Goal: Information Seeking & Learning: Learn about a topic

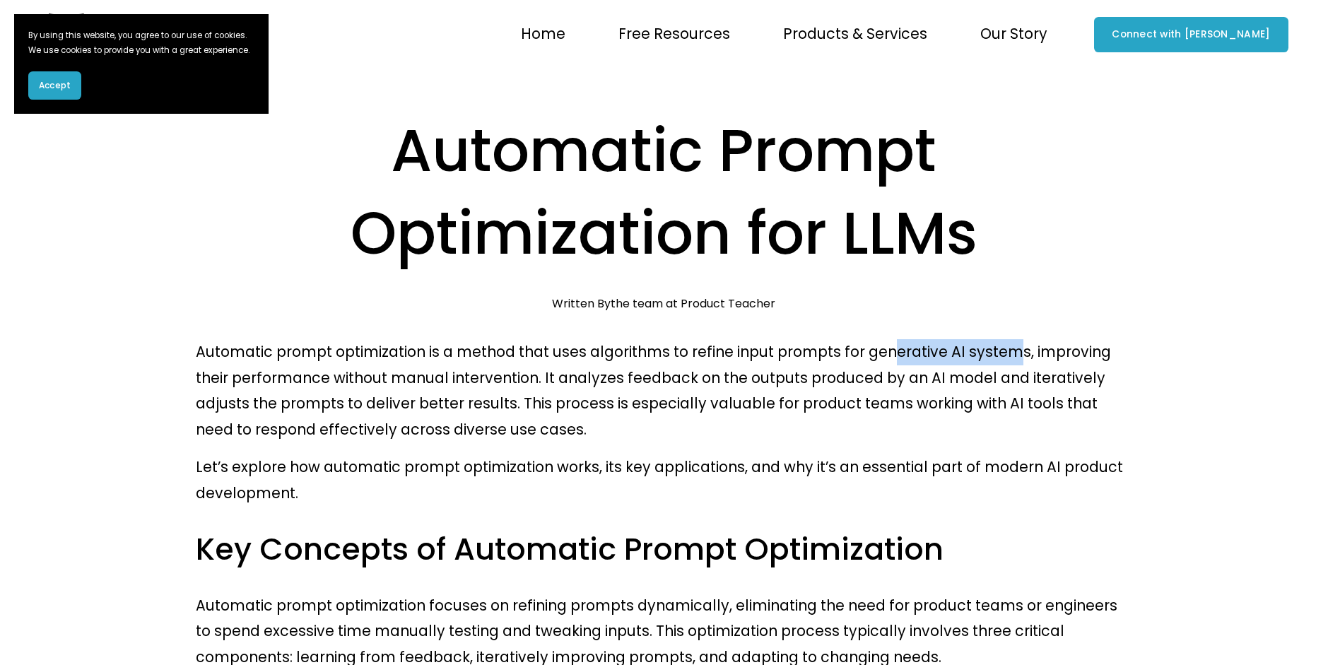
drag, startPoint x: 895, startPoint y: 352, endPoint x: 1019, endPoint y: 350, distance: 124.4
click at [1019, 350] on p "Automatic prompt optimization is a method that uses algorithms to refine input …" at bounding box center [664, 391] width 937 height 105
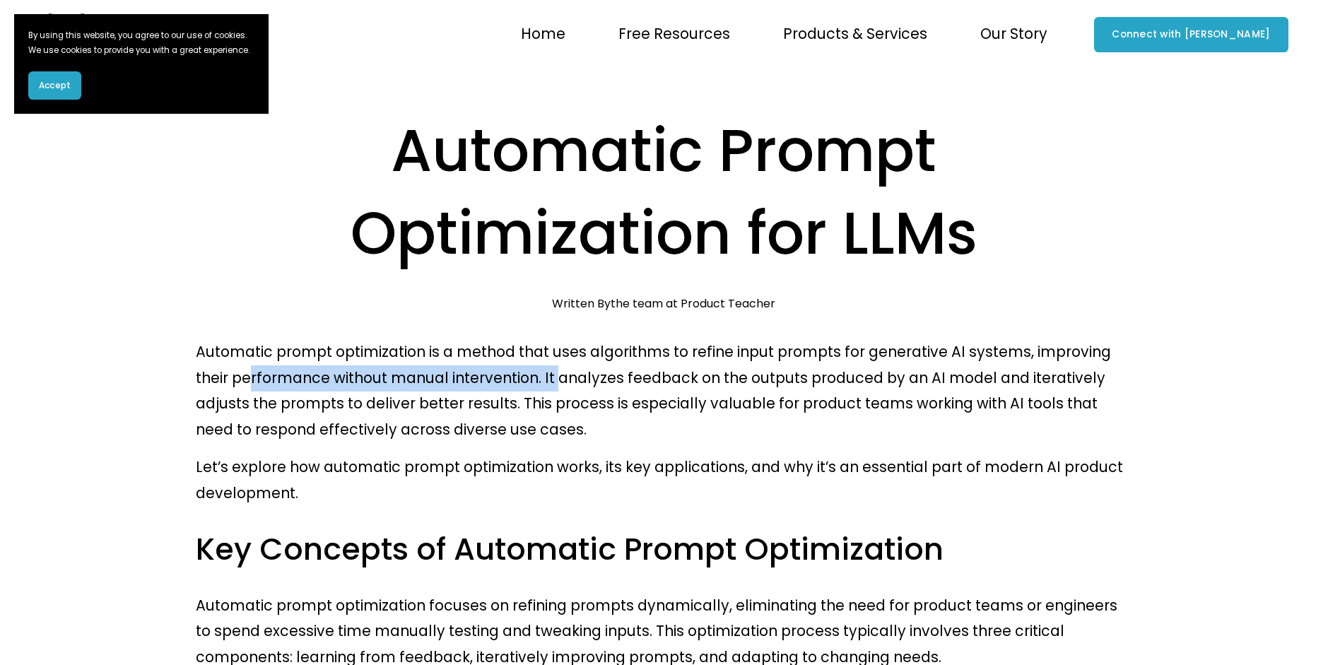
drag, startPoint x: 249, startPoint y: 375, endPoint x: 559, endPoint y: 382, distance: 310.4
click at [559, 382] on p "Automatic prompt optimization is a method that uses algorithms to refine input …" at bounding box center [664, 391] width 937 height 105
drag, startPoint x: 559, startPoint y: 382, endPoint x: 691, endPoint y: 380, distance: 132.2
click at [691, 380] on p "Automatic prompt optimization is a method that uses algorithms to refine input …" at bounding box center [664, 391] width 937 height 105
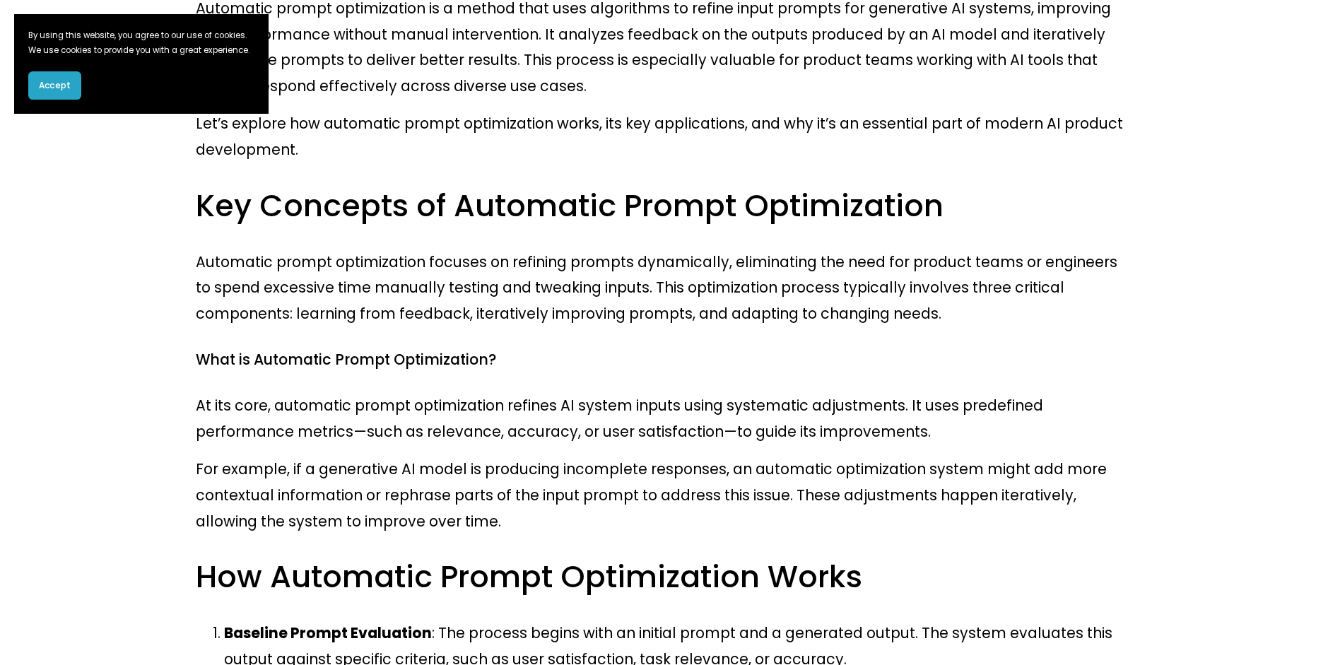
scroll to position [344, 0]
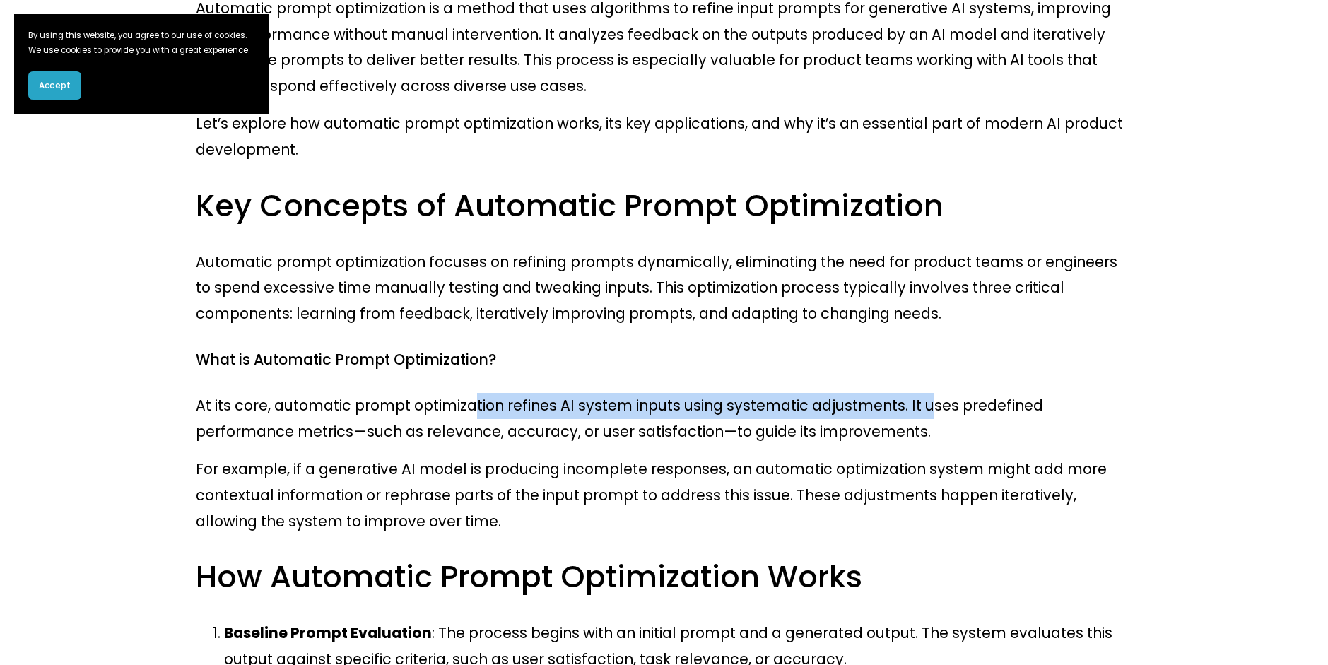
drag, startPoint x: 478, startPoint y: 404, endPoint x: 926, endPoint y: 406, distance: 448.2
click at [926, 406] on p "At its core, automatic prompt optimization refines AI system inputs using syste…" at bounding box center [664, 419] width 937 height 52
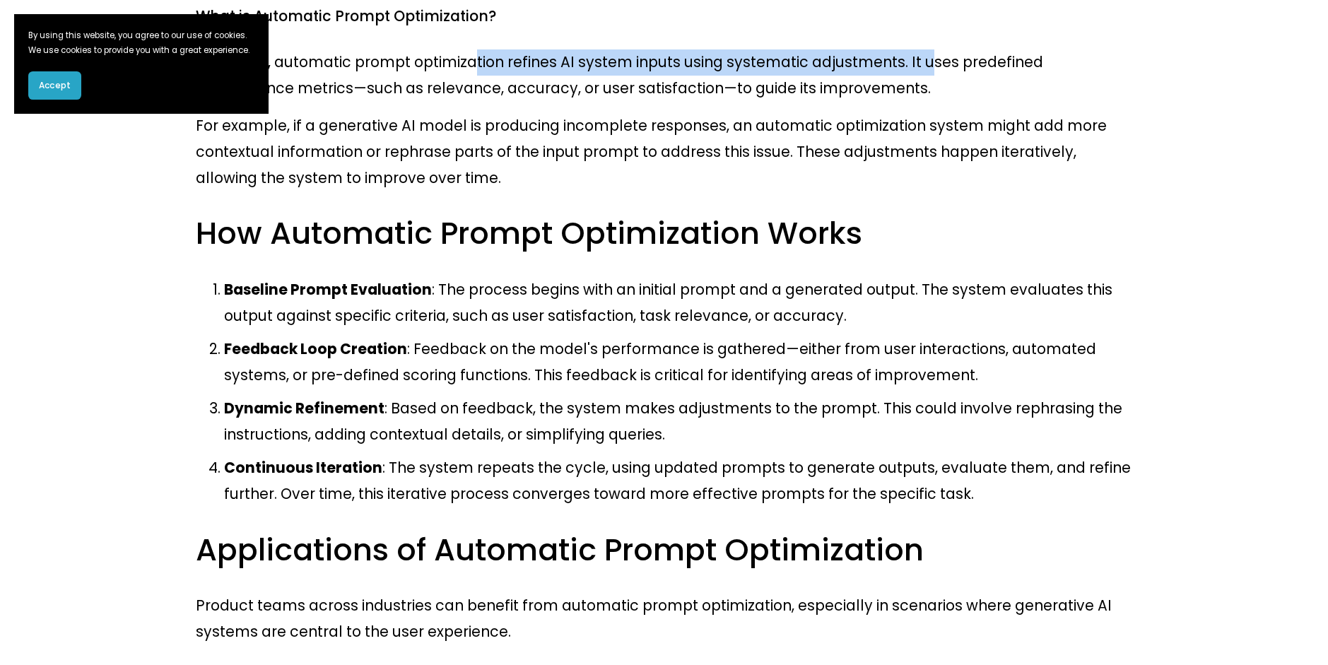
scroll to position [687, 0]
click at [49, 84] on span "Accept" at bounding box center [55, 85] width 32 height 13
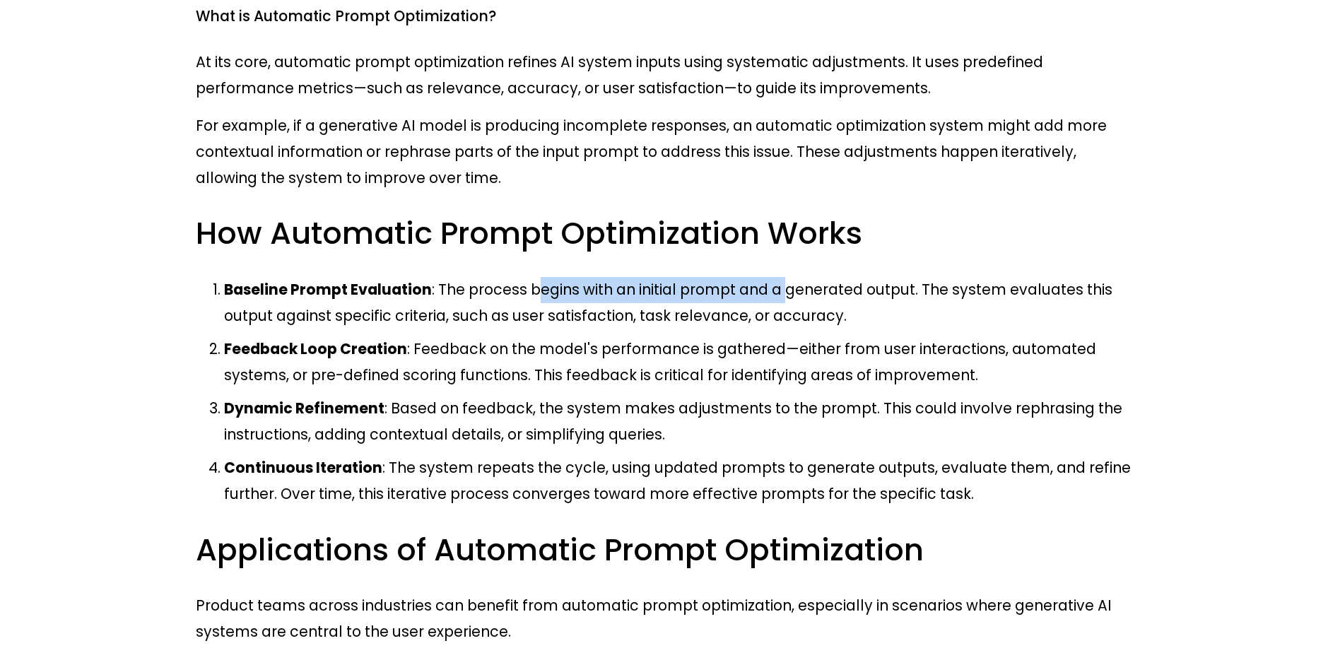
drag, startPoint x: 541, startPoint y: 296, endPoint x: 788, endPoint y: 285, distance: 247.0
click at [788, 285] on p "Baseline Prompt Evaluation : The process begins with an initial prompt and a ge…" at bounding box center [678, 303] width 908 height 52
drag, startPoint x: 788, startPoint y: 285, endPoint x: 835, endPoint y: 308, distance: 52.8
click at [835, 308] on p "Baseline Prompt Evaluation : The process begins with an initial prompt and a ge…" at bounding box center [678, 303] width 908 height 52
drag, startPoint x: 617, startPoint y: 283, endPoint x: 930, endPoint y: 286, distance: 313.2
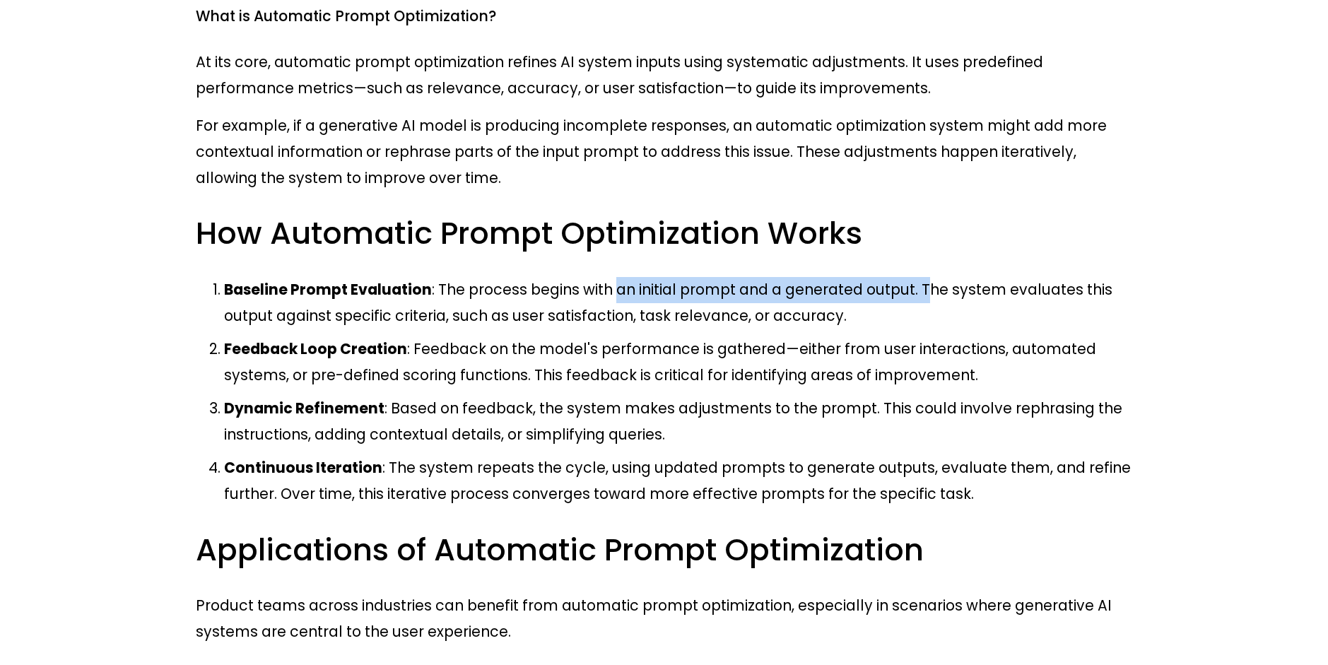
click at [930, 286] on p "Baseline Prompt Evaluation : The process begins with an initial prompt and a ge…" at bounding box center [678, 303] width 908 height 52
drag, startPoint x: 930, startPoint y: 286, endPoint x: 880, endPoint y: 325, distance: 63.9
click at [880, 325] on p "Baseline Prompt Evaluation : The process begins with an initial prompt and a ge…" at bounding box center [678, 303] width 908 height 52
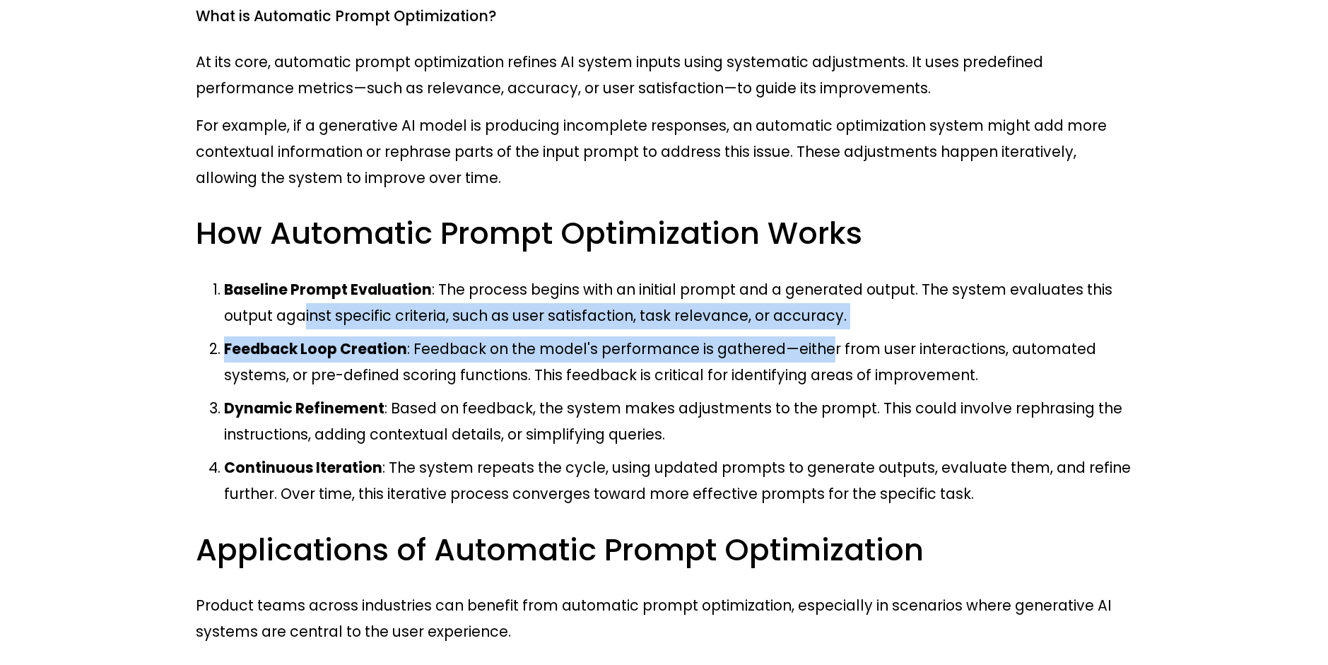
drag, startPoint x: 302, startPoint y: 315, endPoint x: 830, endPoint y: 332, distance: 528.3
click at [830, 332] on ol "Baseline Prompt Evaluation : The process begins with an initial prompt and a ge…" at bounding box center [664, 392] width 937 height 230
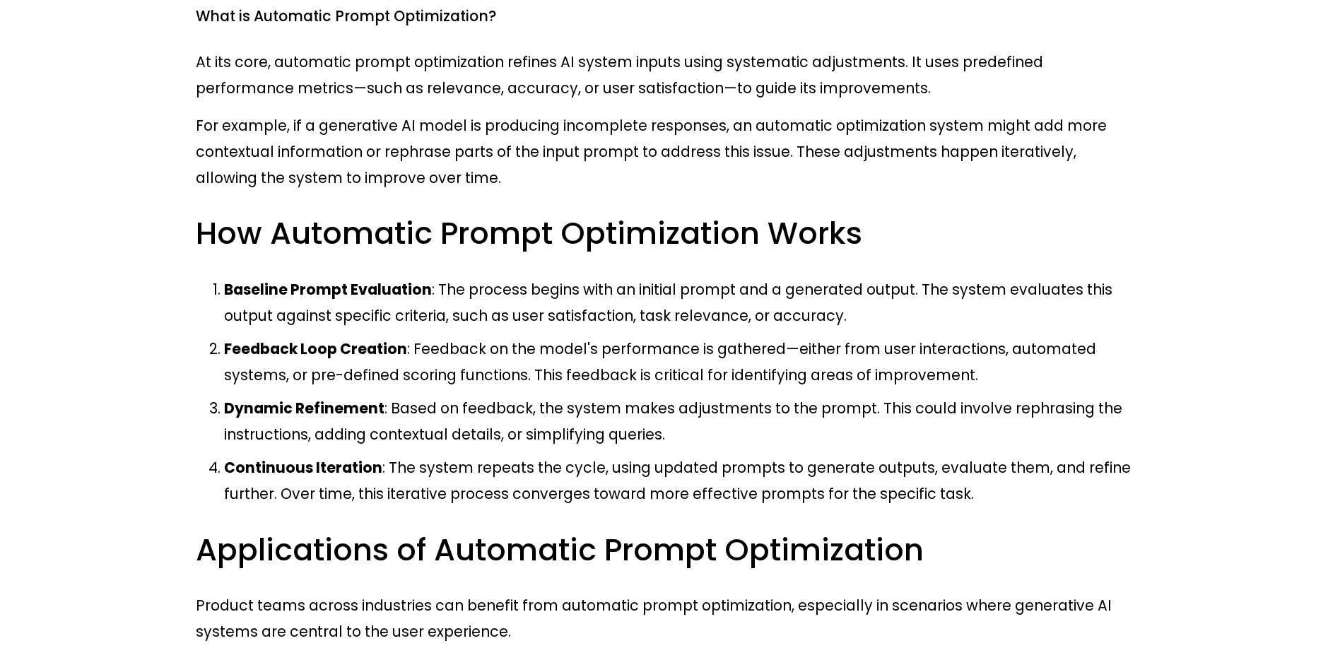
drag, startPoint x: 830, startPoint y: 332, endPoint x: 714, endPoint y: 401, distance: 135.1
click at [714, 401] on p "Dynamic Refinement : Based on feedback, the system makes adjustments to the pro…" at bounding box center [678, 422] width 908 height 52
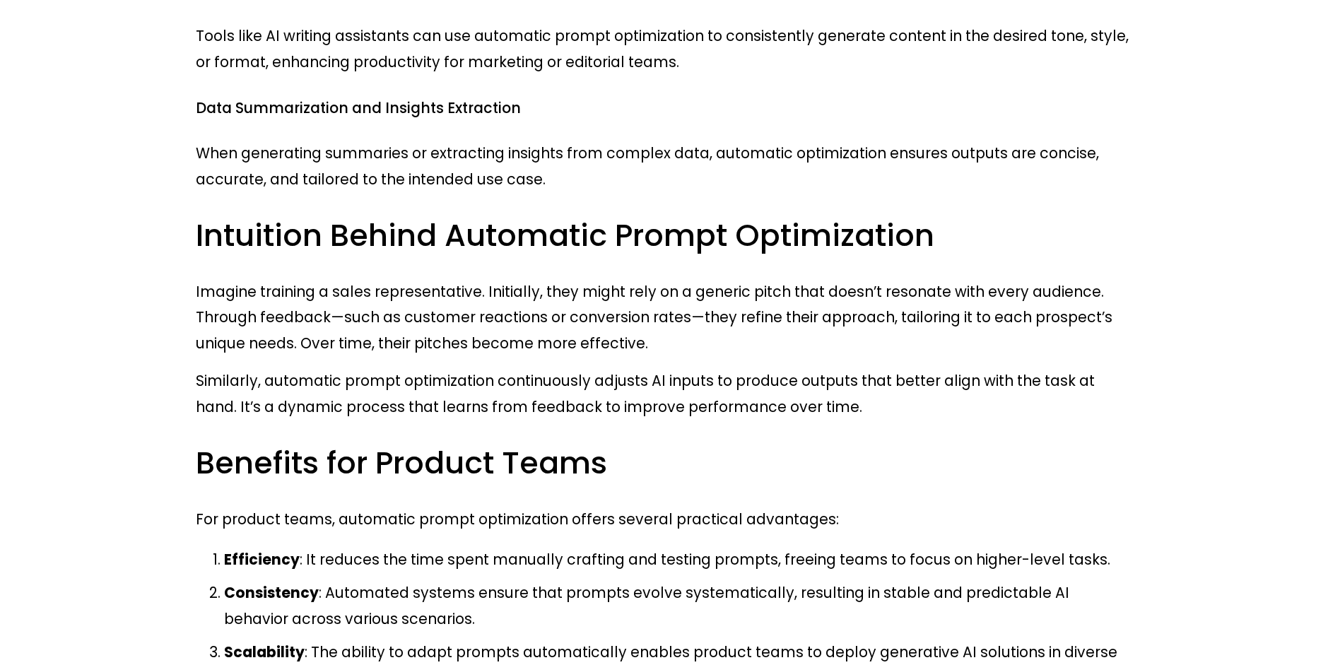
scroll to position [1492, 0]
drag, startPoint x: 638, startPoint y: 291, endPoint x: 865, endPoint y: 291, distance: 226.9
click at [865, 291] on p "Imagine training a sales representative. Initially, they might rely on a generi…" at bounding box center [664, 318] width 937 height 78
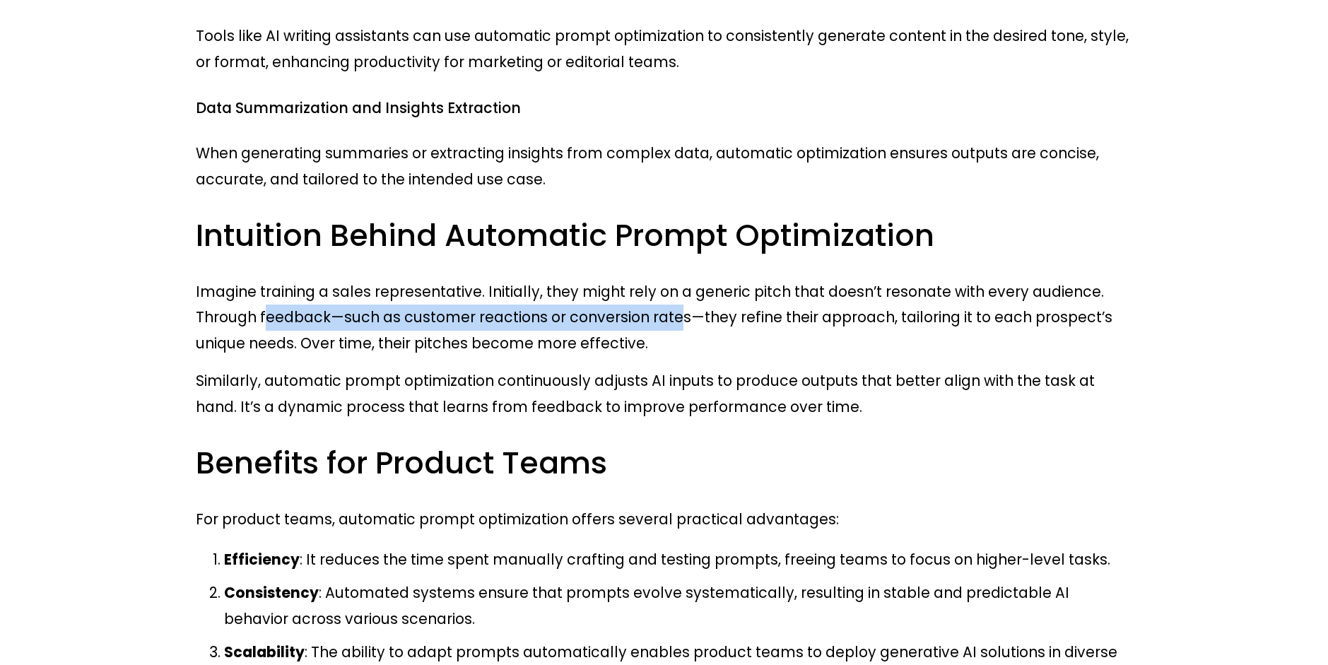
drag, startPoint x: 264, startPoint y: 320, endPoint x: 677, endPoint y: 318, distance: 412.1
click at [677, 318] on p "Imagine training a sales representative. Initially, they might rely on a generi…" at bounding box center [664, 318] width 937 height 78
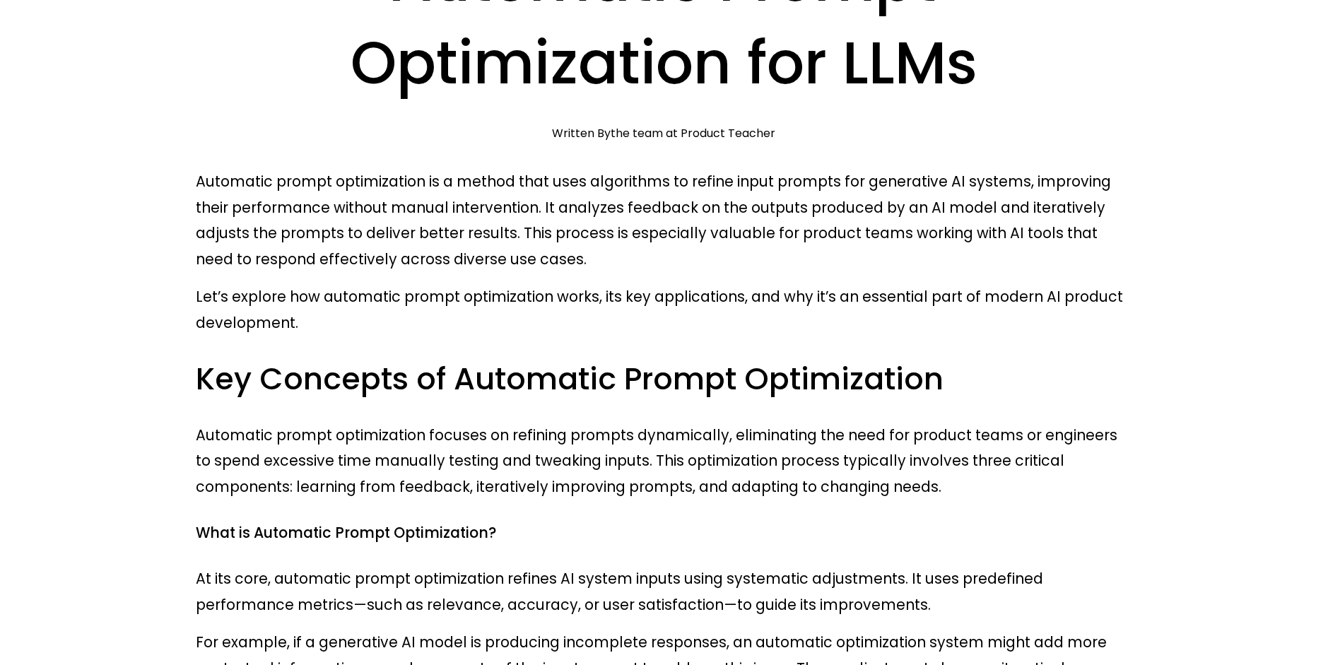
scroll to position [0, 0]
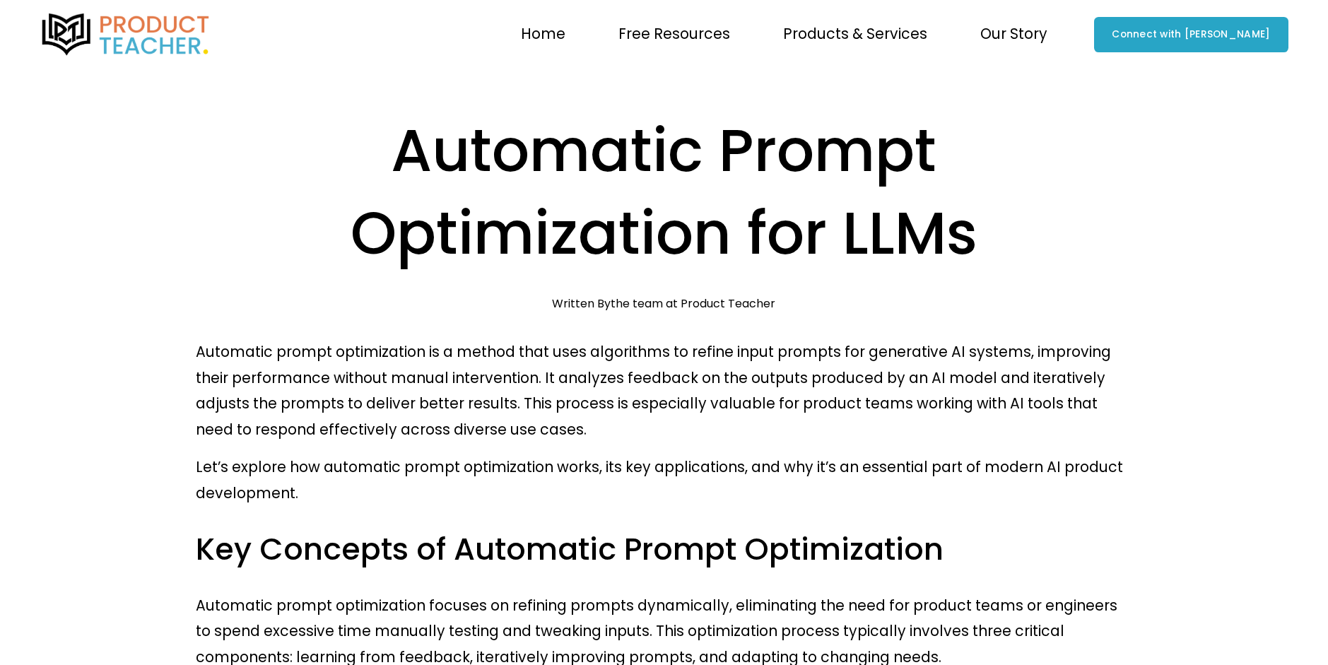
click at [0, 0] on span "Coaching" at bounding box center [0, 0] width 0 height 0
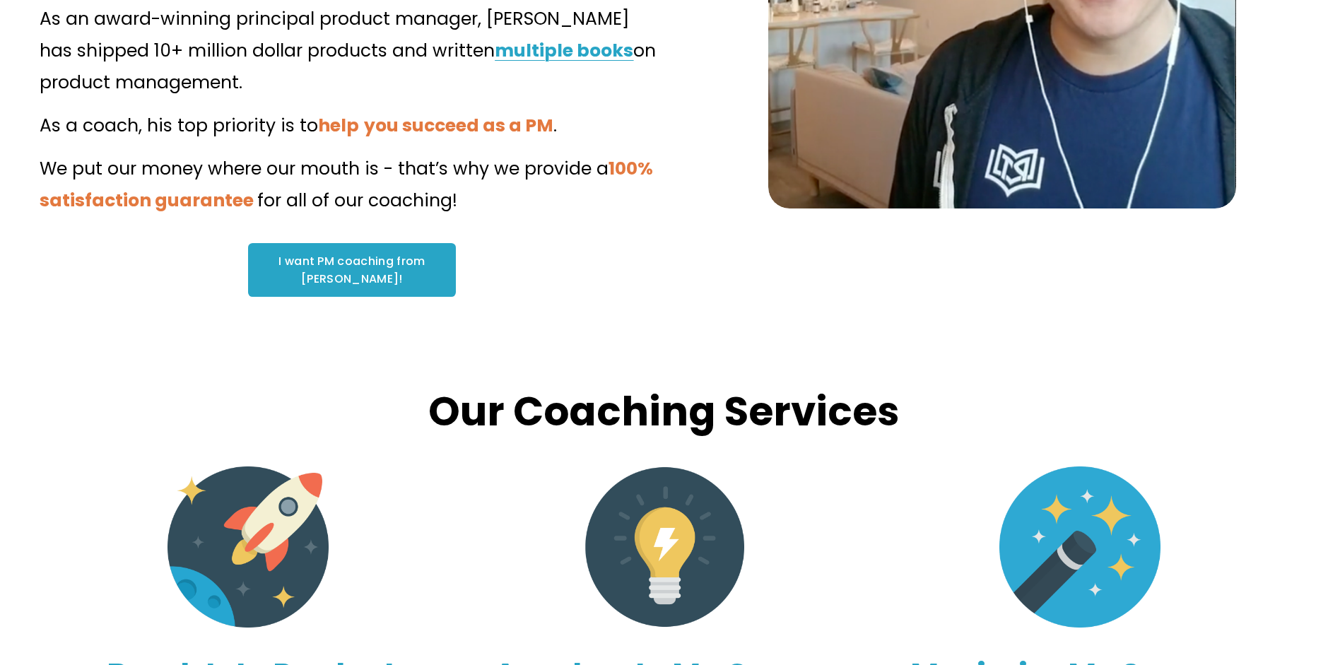
scroll to position [473, 0]
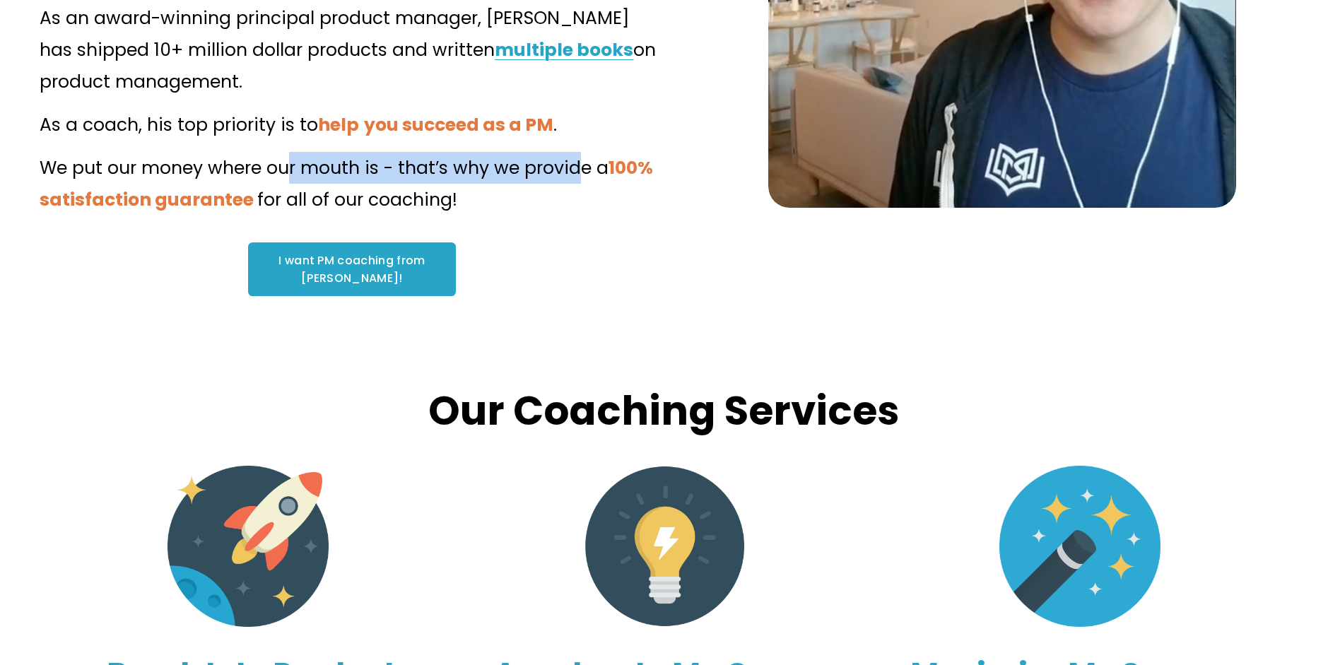
drag, startPoint x: 290, startPoint y: 98, endPoint x: 578, endPoint y: 95, distance: 287.7
click at [578, 156] on span "We put our money where our mouth is - that’s why we provide a" at bounding box center [324, 168] width 569 height 25
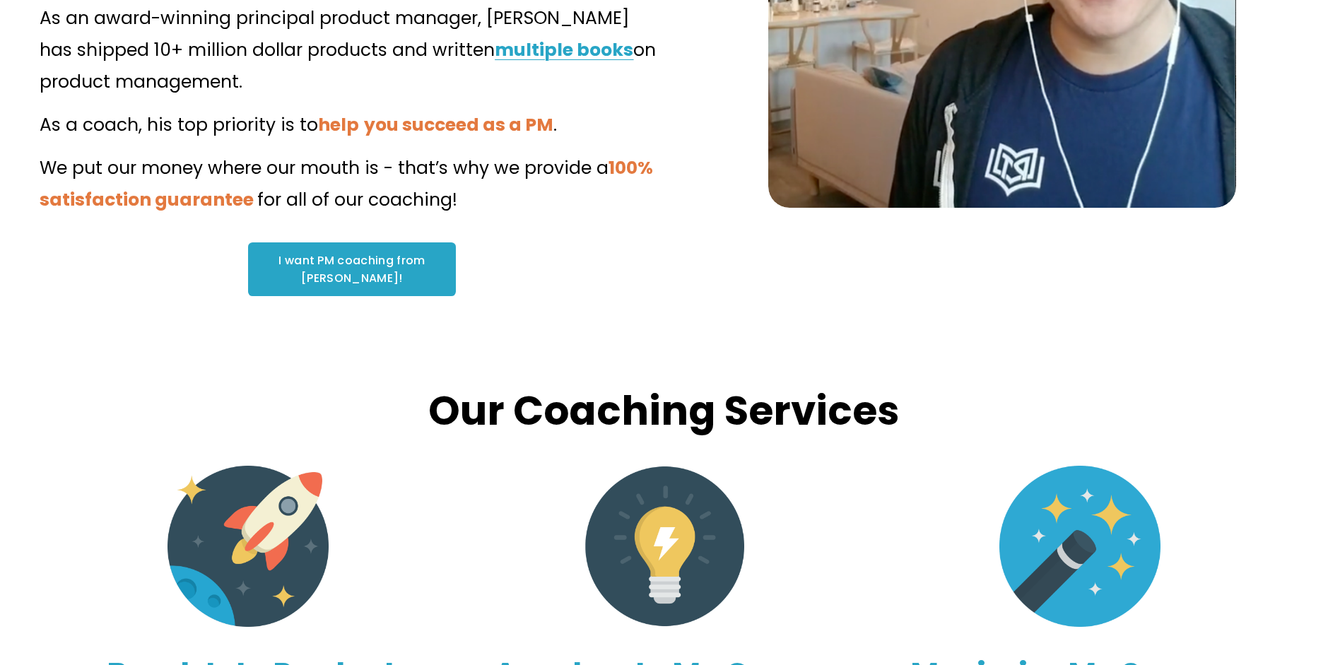
drag, startPoint x: 578, startPoint y: 95, endPoint x: 558, endPoint y: 133, distance: 42.7
click at [558, 152] on p "We put our money where our mouth is - that’s why we provide a 100% satisfaction…" at bounding box center [352, 184] width 624 height 64
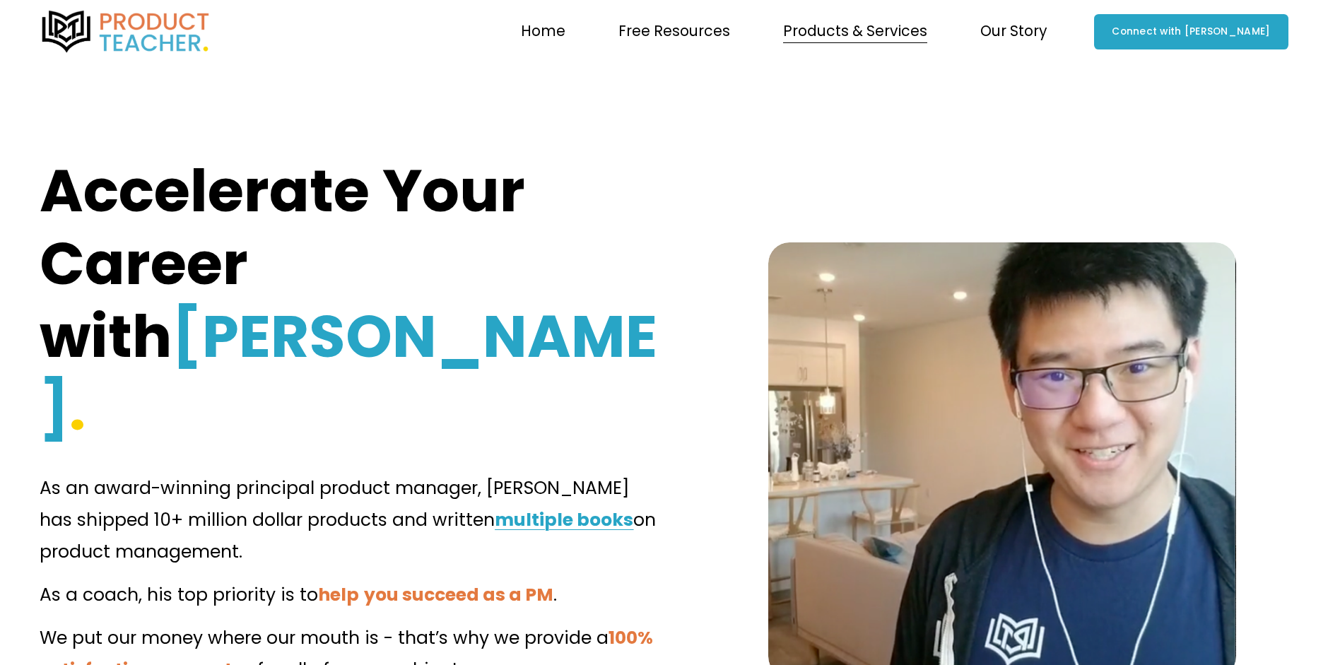
scroll to position [0, 0]
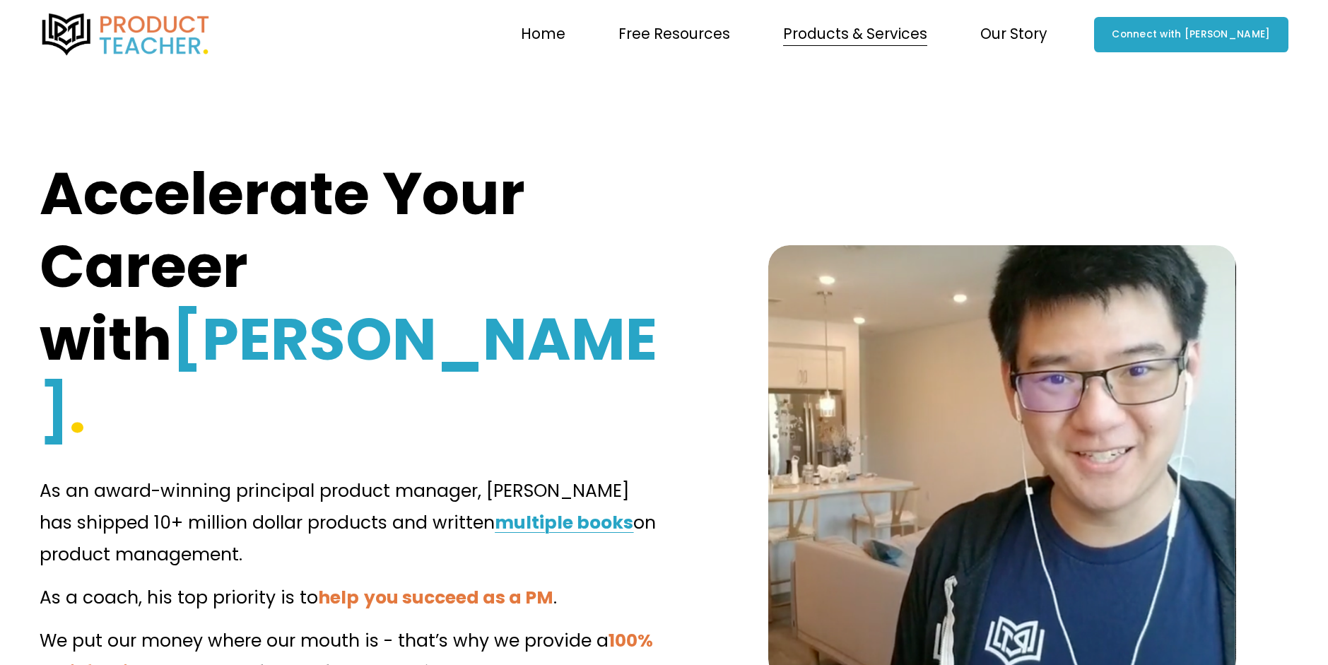
click at [725, 30] on span "Free Resources" at bounding box center [675, 34] width 112 height 26
click at [566, 31] on link "Home" at bounding box center [543, 34] width 45 height 29
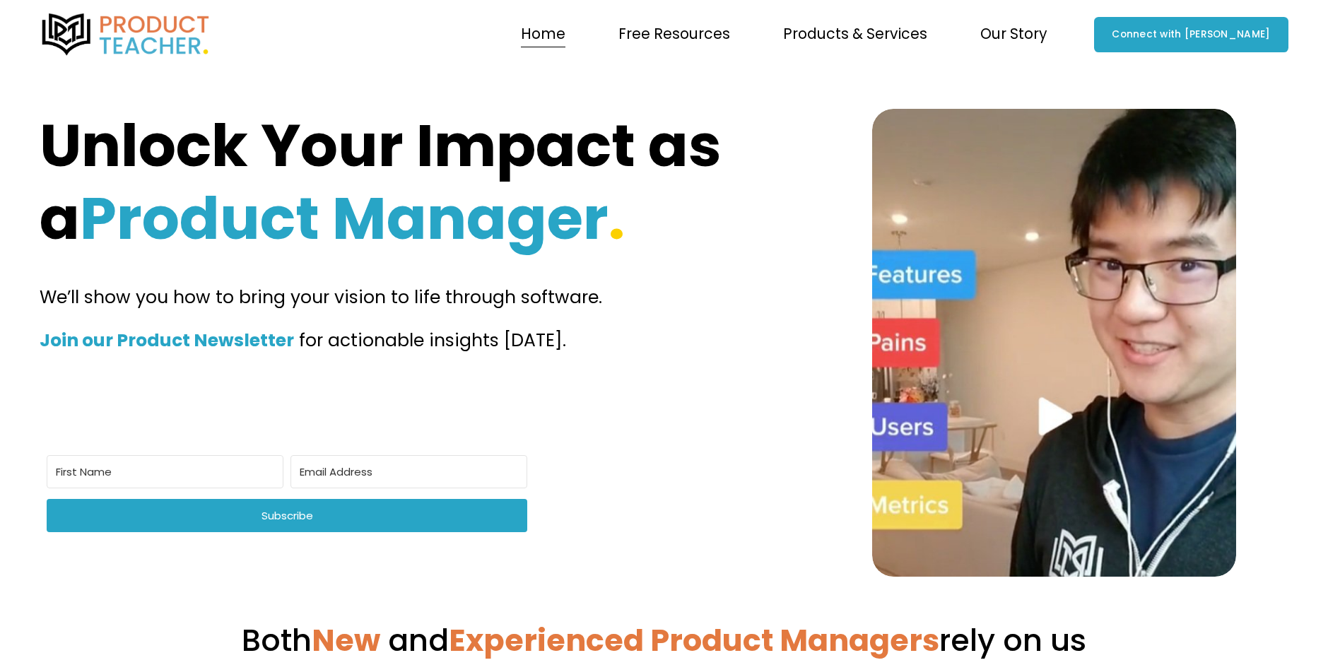
click at [727, 33] on span "Free Resources" at bounding box center [675, 34] width 112 height 26
click at [0, 0] on span "Newsletter" at bounding box center [0, 0] width 0 height 0
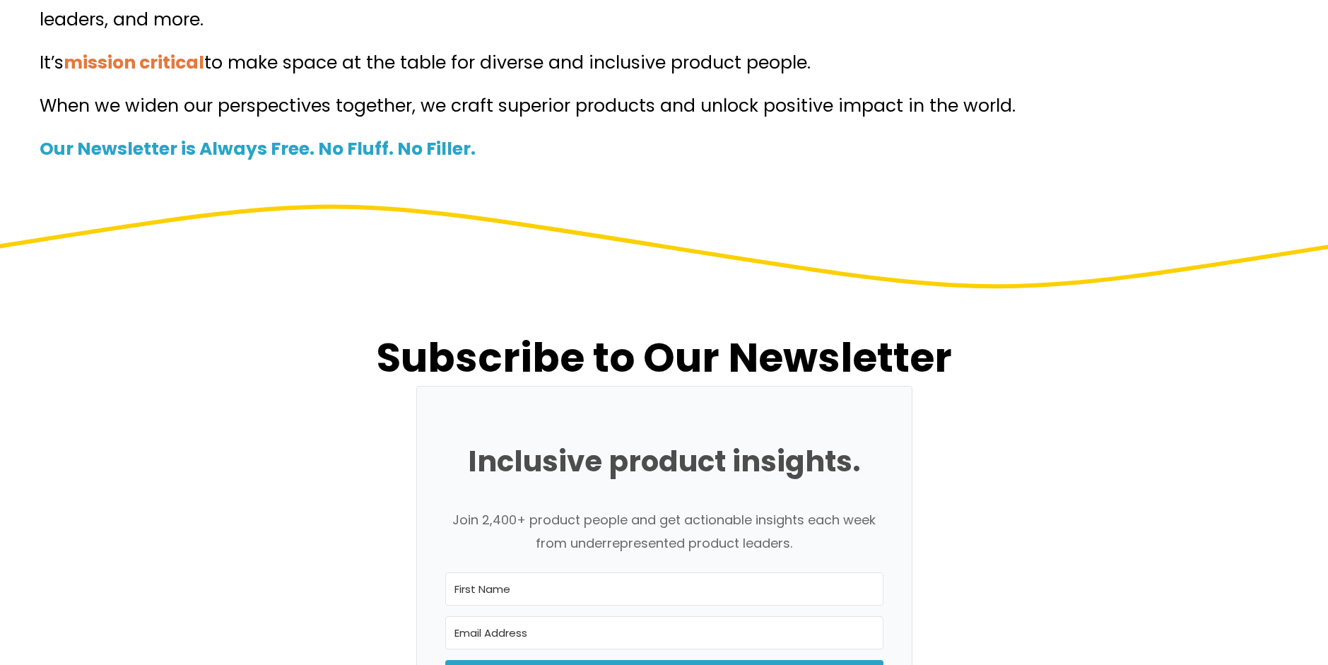
scroll to position [416, 0]
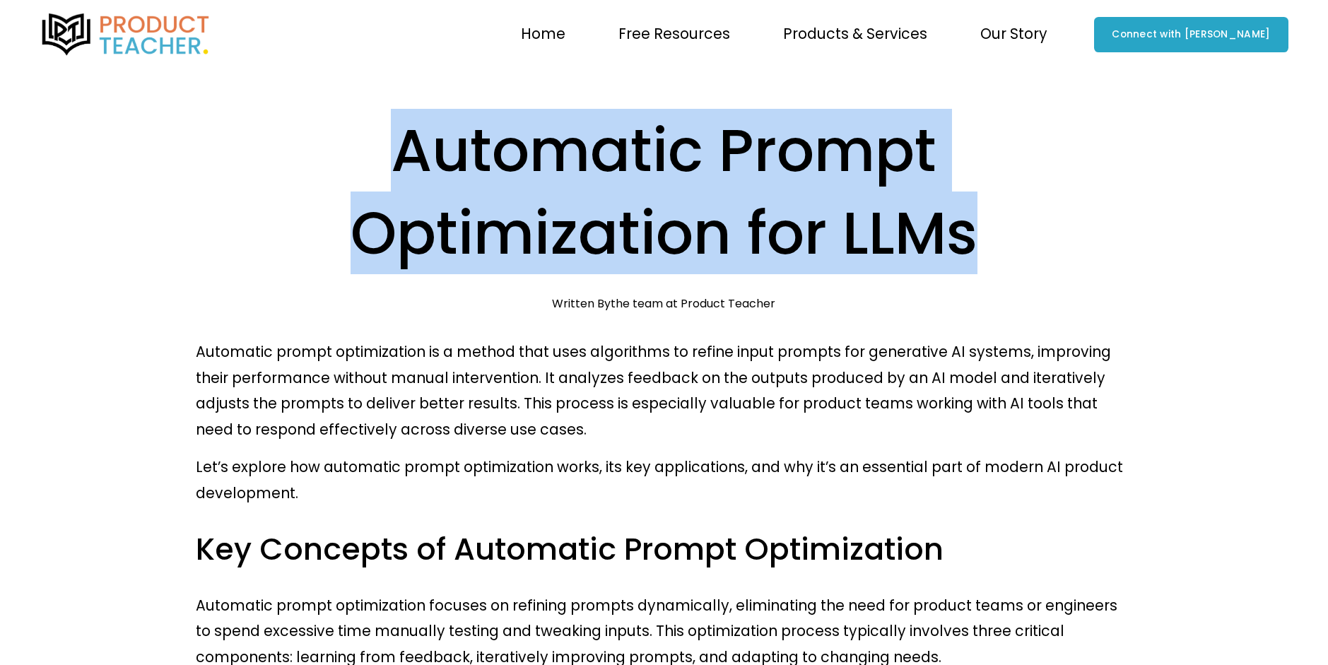
drag, startPoint x: 397, startPoint y: 153, endPoint x: 973, endPoint y: 233, distance: 581.7
click at [973, 233] on h1 "Automatic Prompt Optimization for LLMs" at bounding box center [664, 191] width 937 height 165
copy h1 "Automatic Prompt Optimization for LLMs"
